Goal: Check status

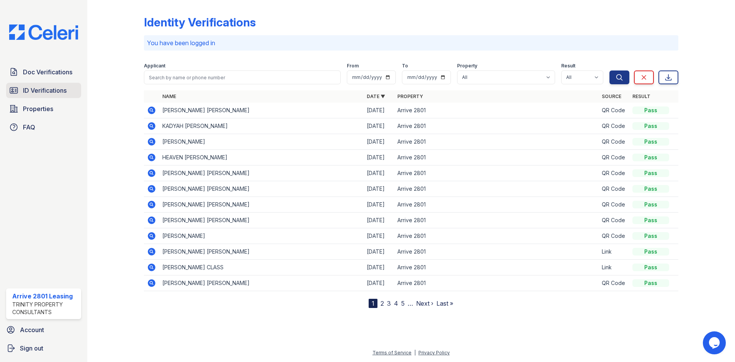
click at [66, 88] on span "ID Verifications" at bounding box center [45, 90] width 44 height 9
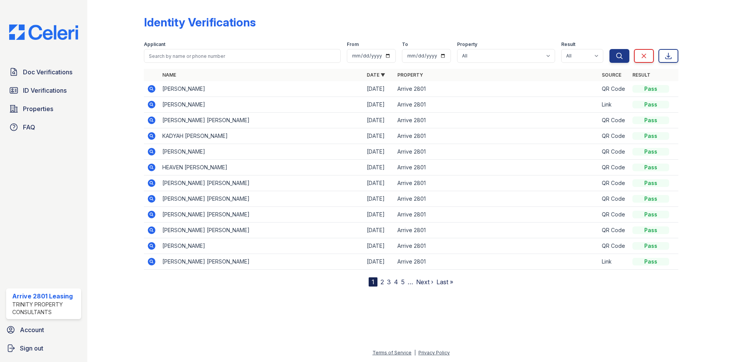
click at [211, 77] on th "Name" at bounding box center [261, 75] width 205 height 12
click at [215, 62] on input "search" at bounding box center [242, 56] width 197 height 14
type input "robin"
click at [610, 49] on button "Search" at bounding box center [620, 56] width 20 height 14
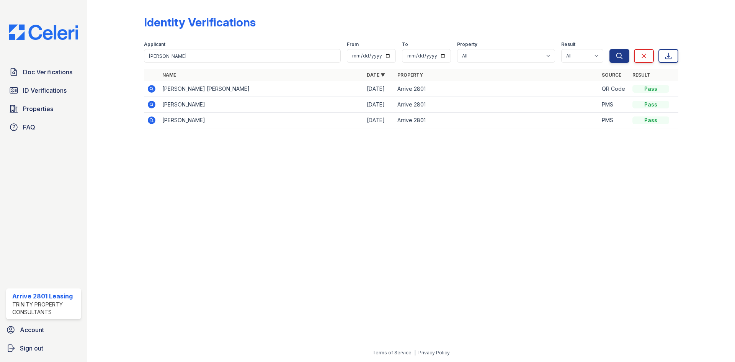
click at [150, 104] on icon at bounding box center [151, 104] width 9 height 9
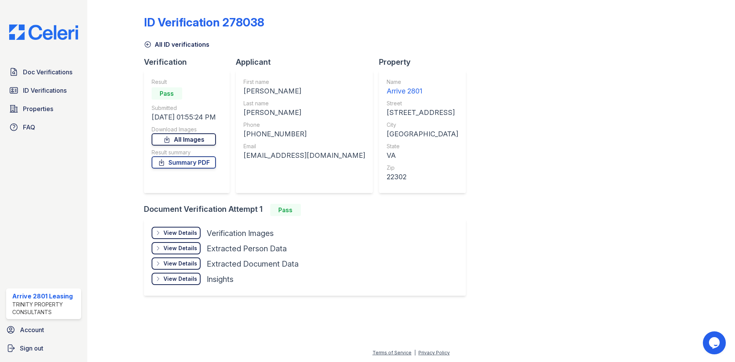
click at [195, 141] on link "All Images" at bounding box center [184, 139] width 64 height 12
click at [177, 162] on link "Summary PDF" at bounding box center [184, 162] width 64 height 12
